Goal: Information Seeking & Learning: Learn about a topic

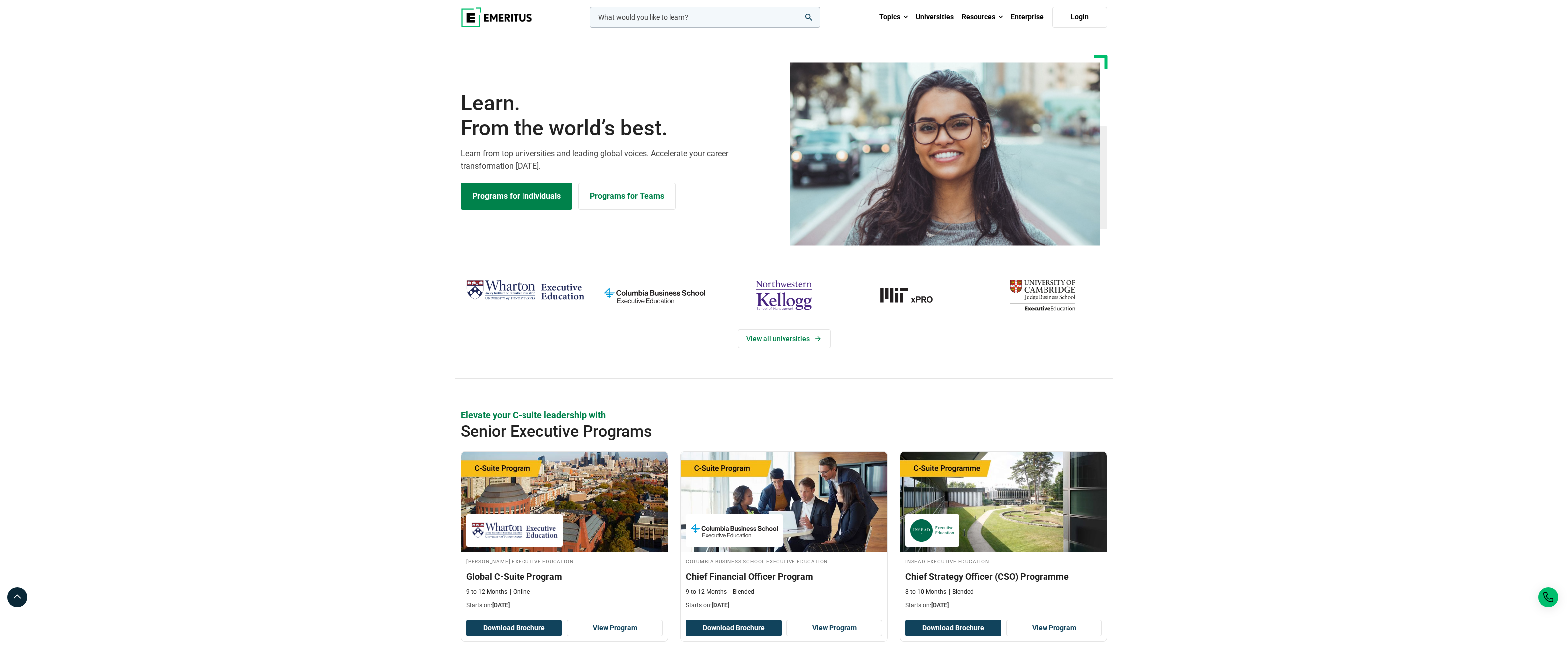
click at [659, 2] on div "leadership marketing project management data science product management Topics …" at bounding box center [784, 18] width 659 height 35
click at [659, 14] on input "woocommerce-product-search-field-0" at bounding box center [705, 18] width 231 height 21
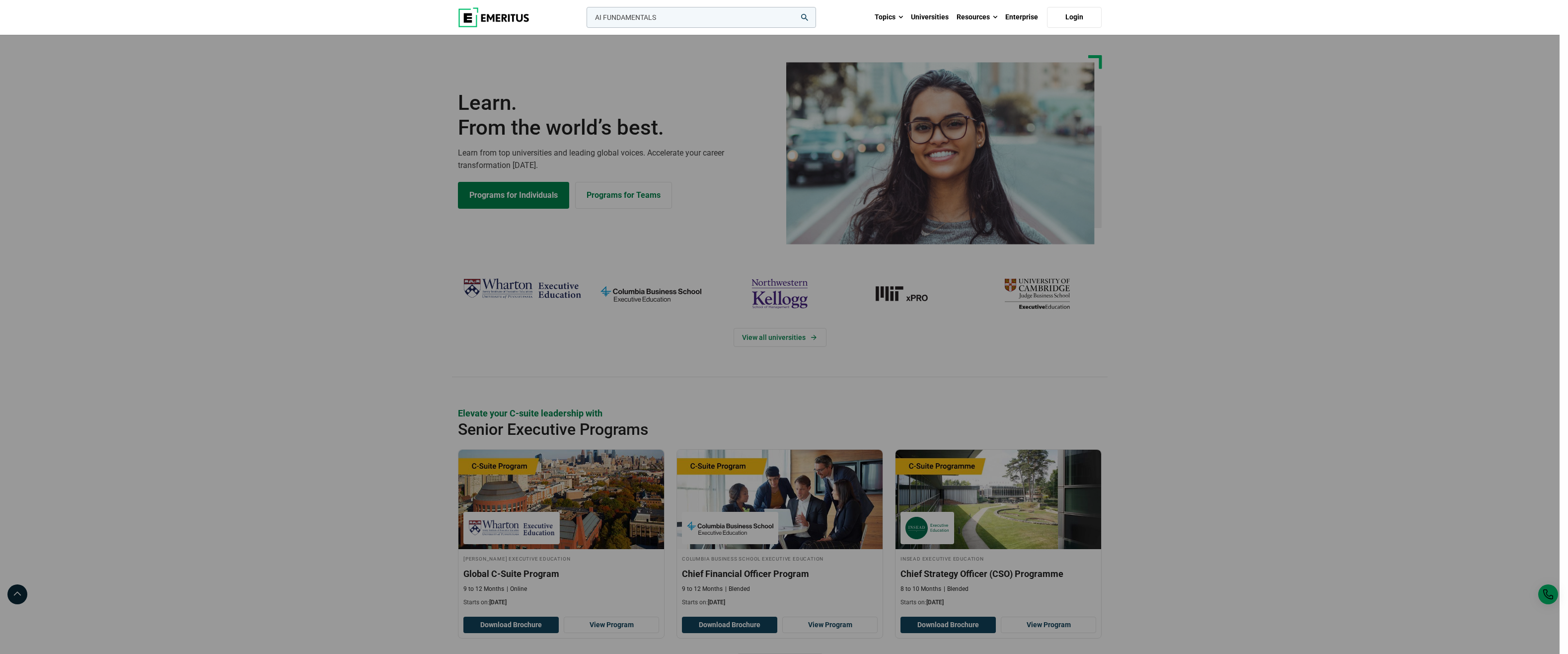
type input "AI FUNDAMENTALS"
click at [584, 20] on button "search" at bounding box center [584, 20] width 0 height 0
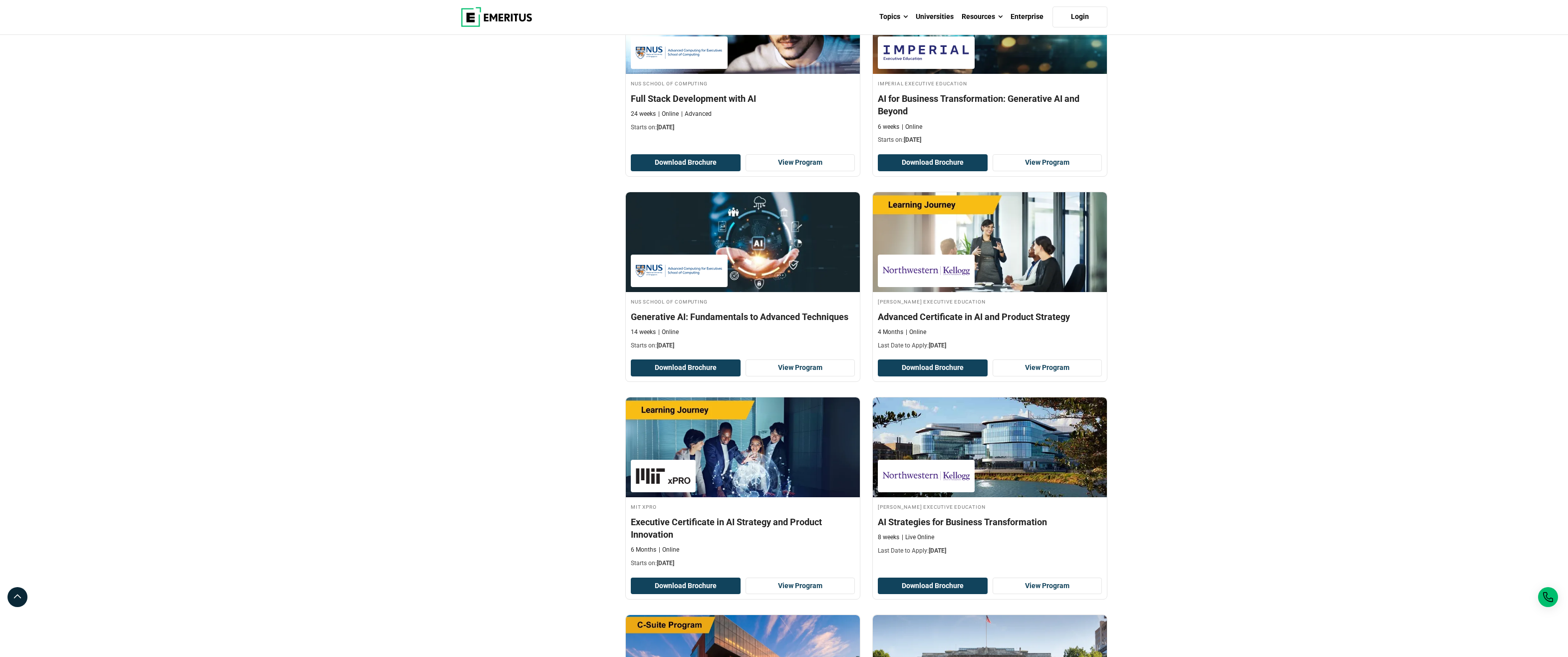
scroll to position [699, 0]
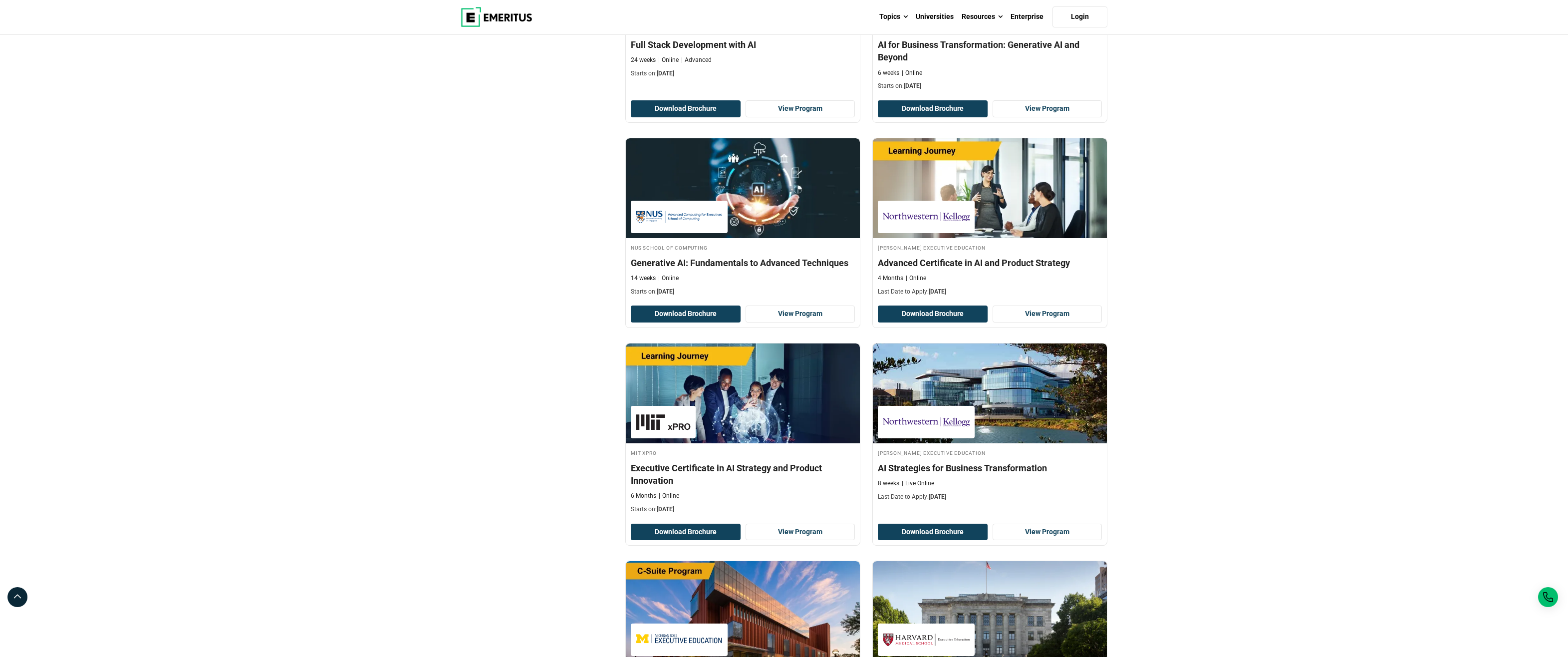
click at [742, 263] on h4 "Generative AI: Fundamentals to Advanced Techniques" at bounding box center [743, 263] width 224 height 13
